Goal: Book appointment/travel/reservation

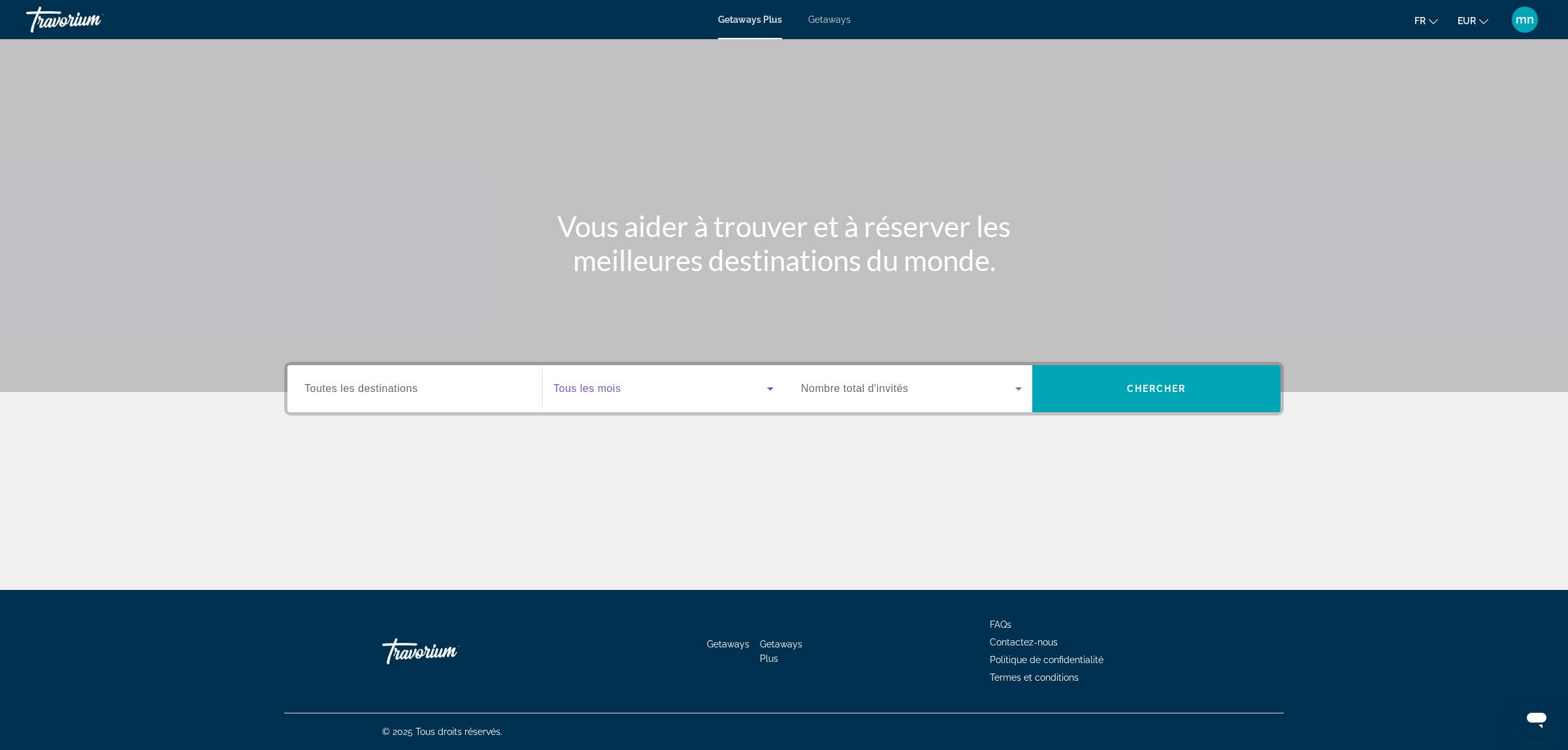
click at [629, 389] on span "Search widget" at bounding box center [661, 388] width 214 height 15
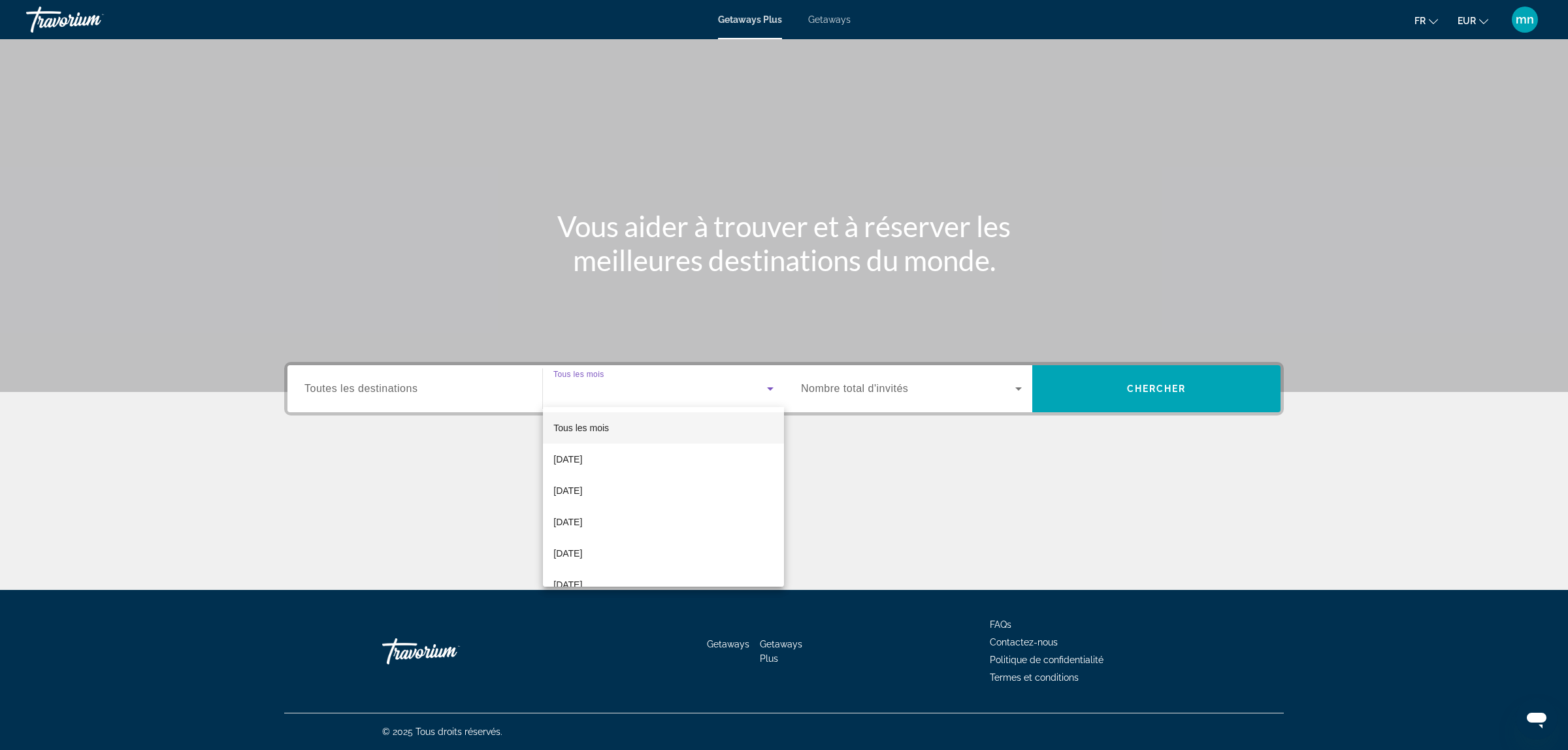
click at [837, 6] on div at bounding box center [784, 375] width 1568 height 750
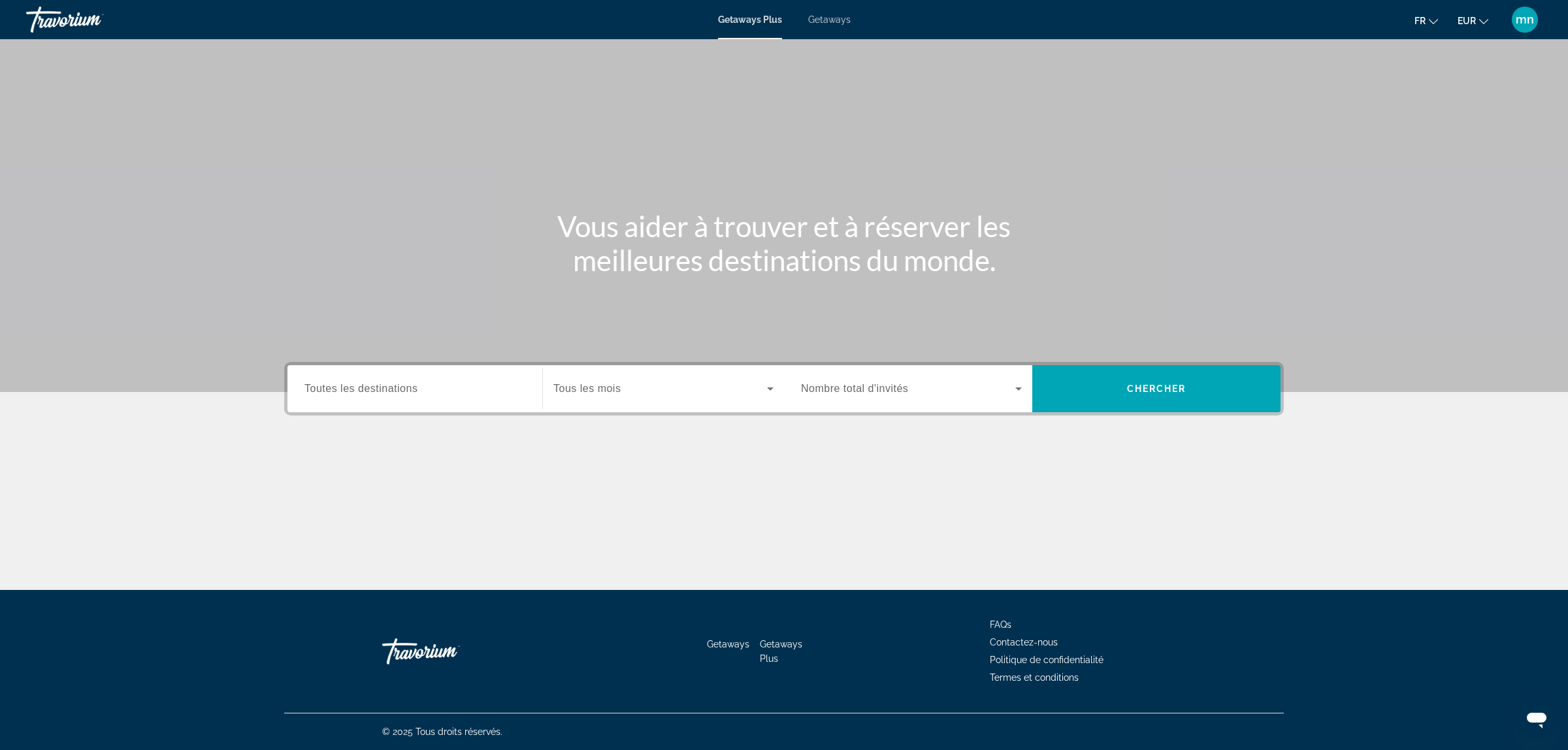
click at [835, 20] on span "Getaways" at bounding box center [829, 20] width 43 height 11
click at [865, 402] on div "Search widget" at bounding box center [912, 389] width 221 height 36
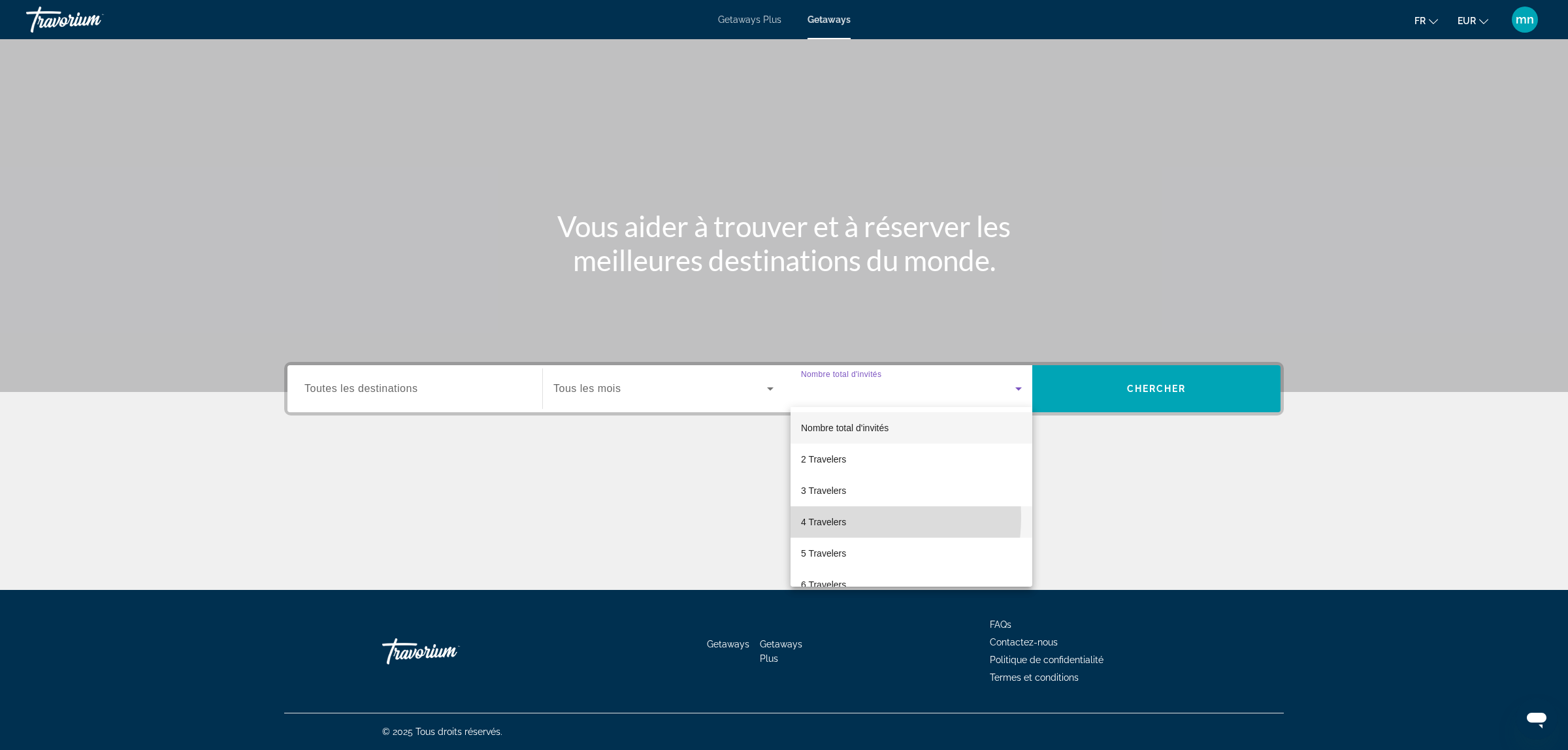
click at [827, 516] on span "4 Travelers" at bounding box center [824, 521] width 45 height 15
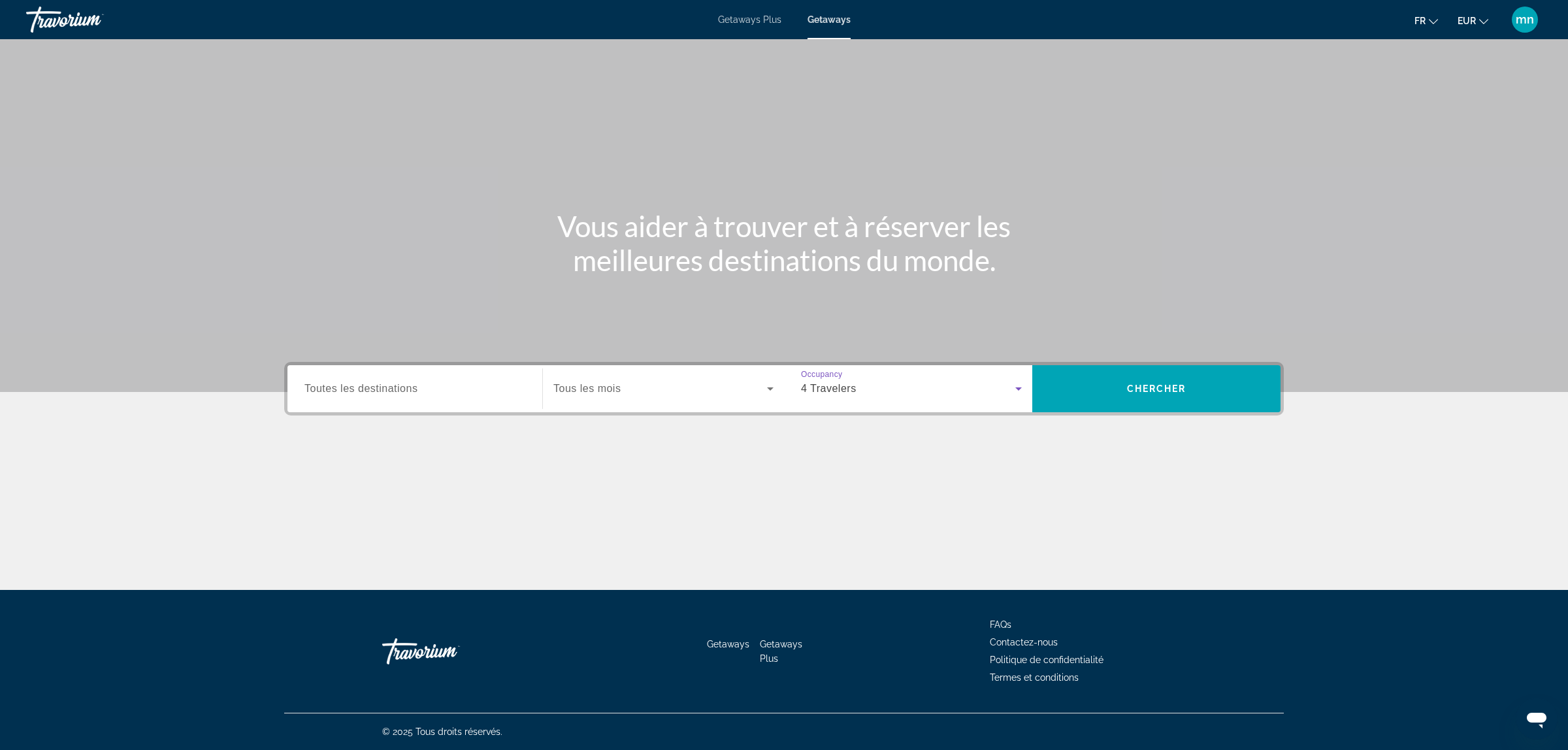
click at [622, 376] on div "Search widget" at bounding box center [663, 389] width 220 height 36
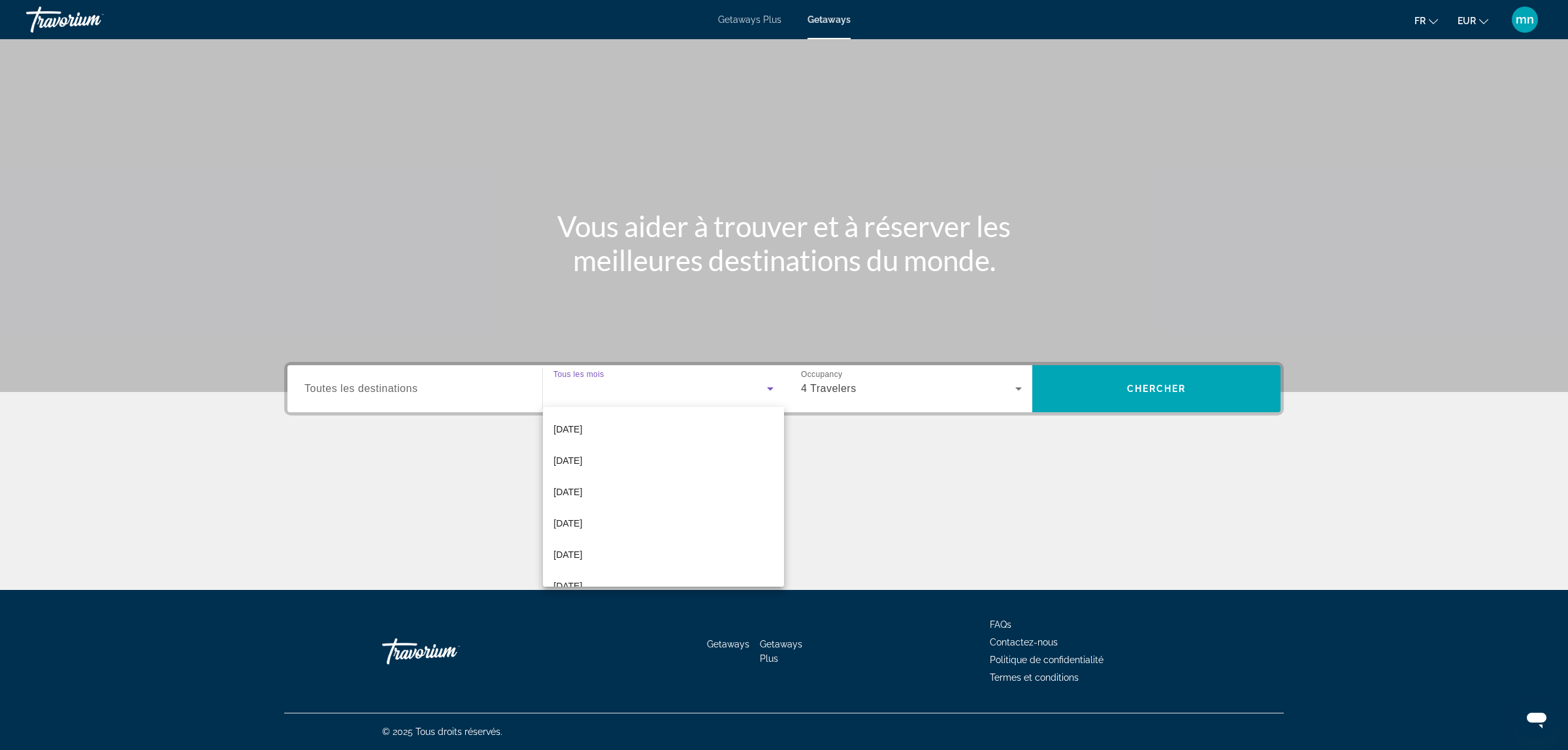
scroll to position [88, 0]
click at [661, 526] on mat-option "[DATE]" at bounding box center [663, 527] width 241 height 32
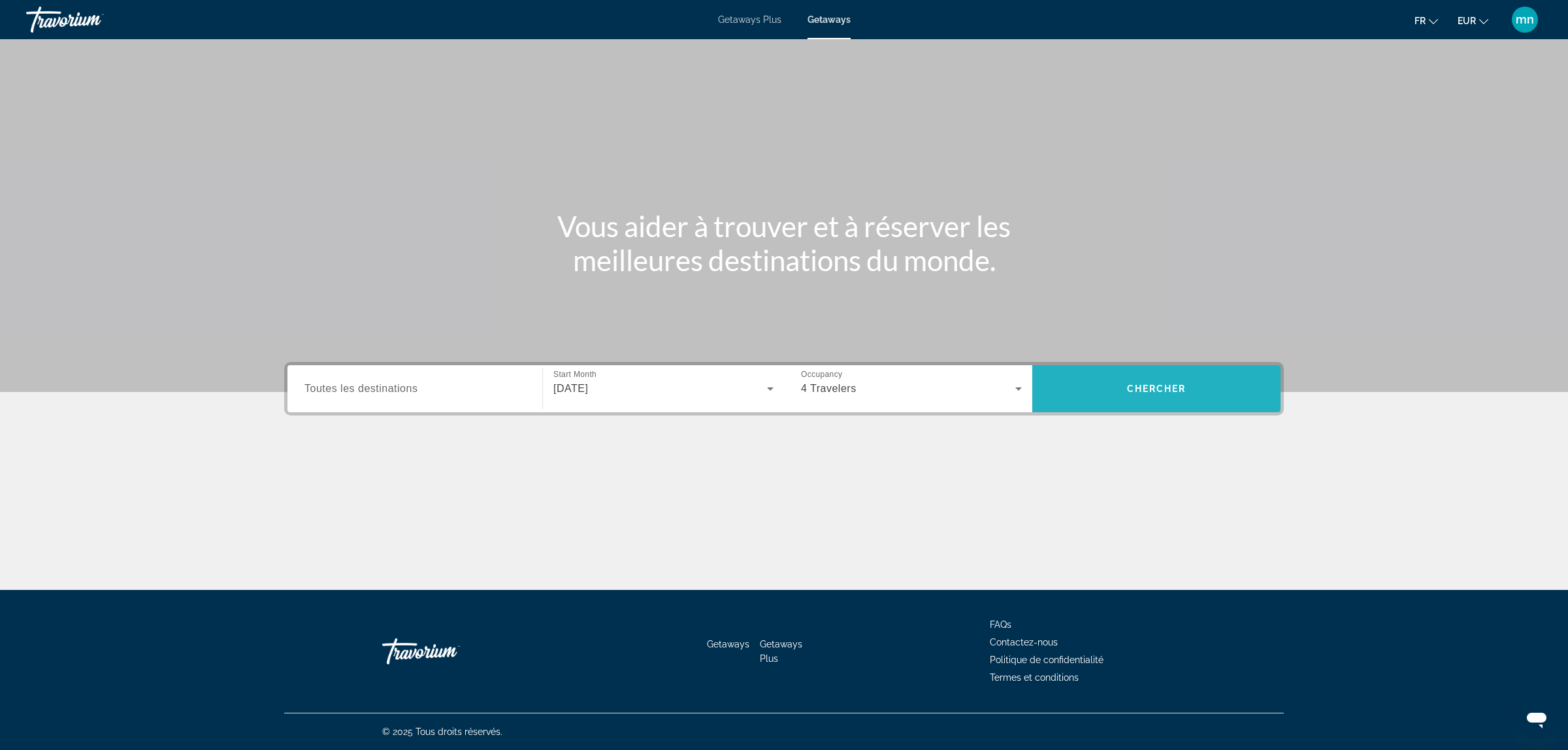
click at [1139, 395] on span "Search widget" at bounding box center [1157, 389] width 248 height 32
